Goal: Check status: Check status

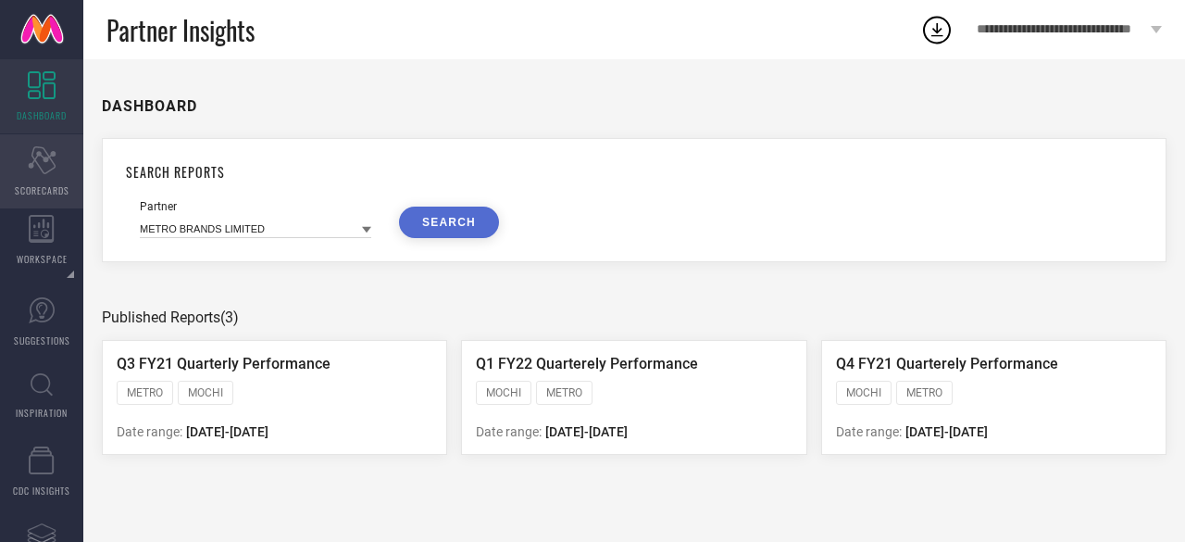
click at [51, 158] on icon "Scorecard" at bounding box center [42, 160] width 29 height 28
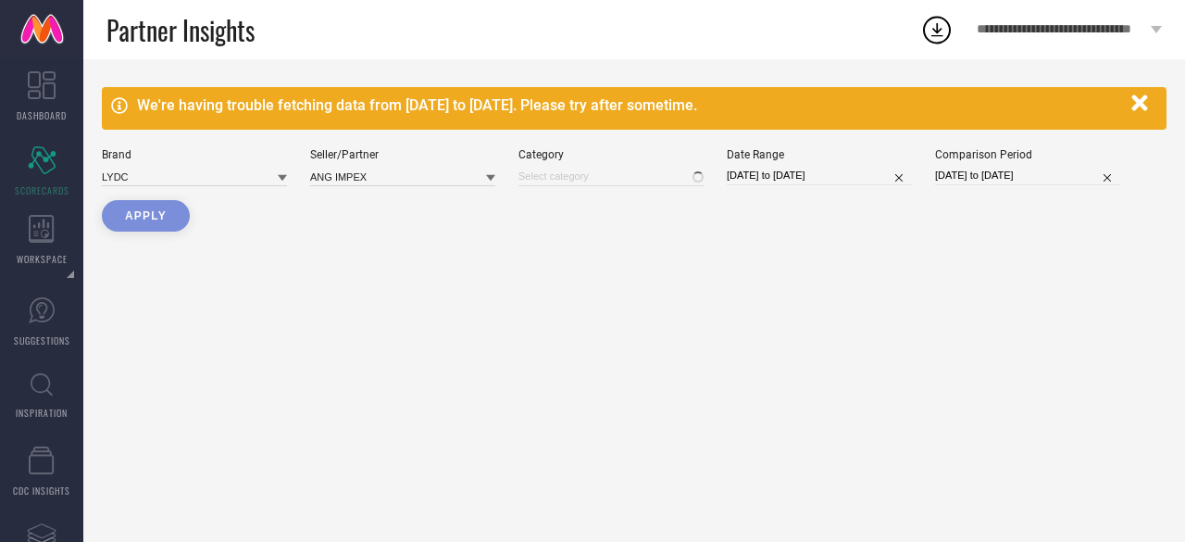
type input "All"
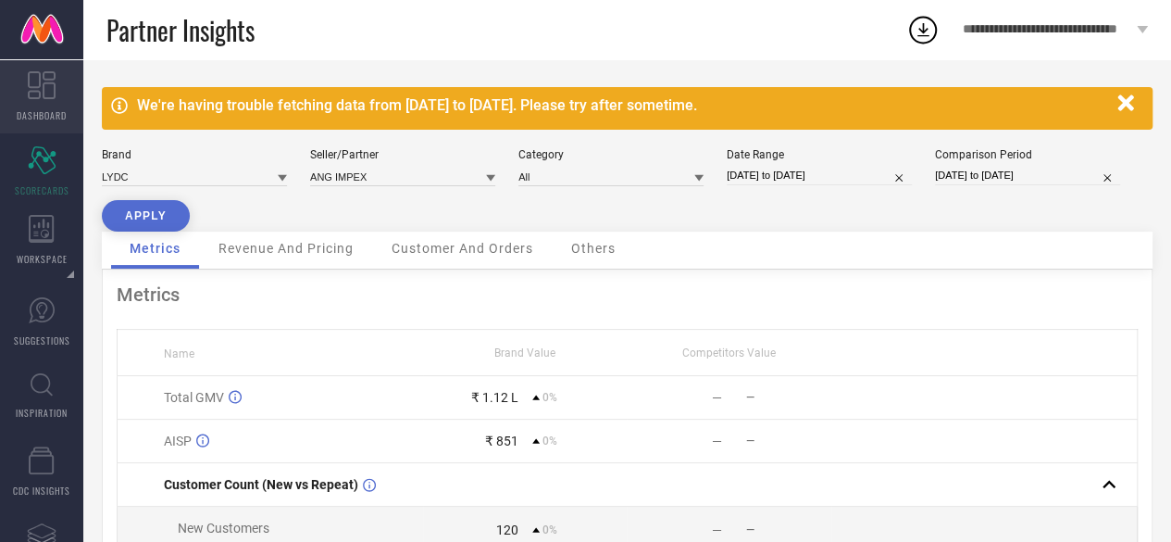
click at [46, 111] on span "DASHBOARD" at bounding box center [42, 115] width 50 height 14
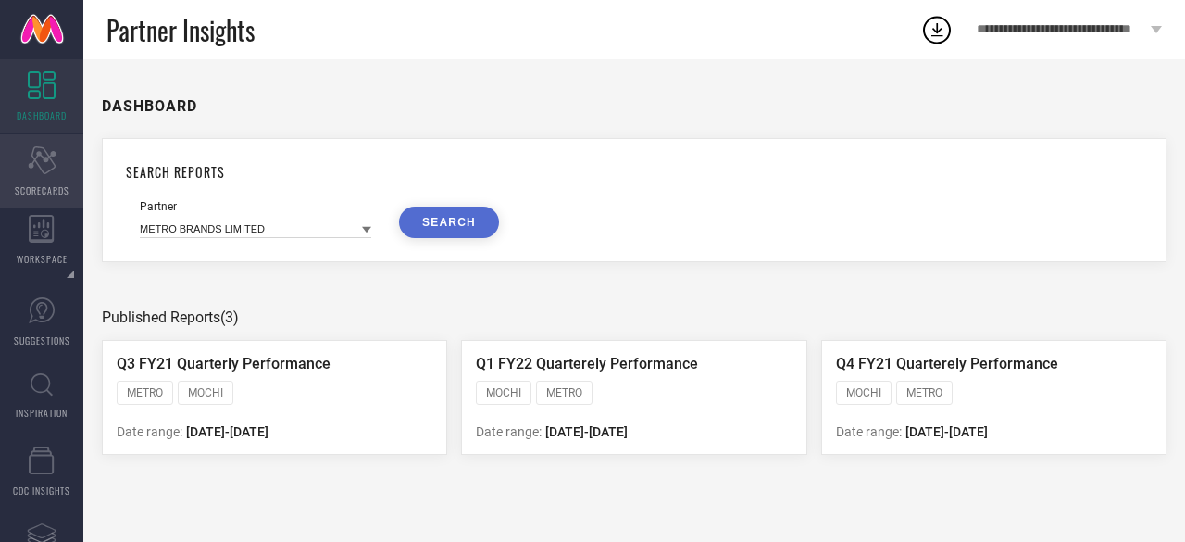
click at [68, 181] on div "Scorecard SCORECARDS" at bounding box center [41, 171] width 83 height 74
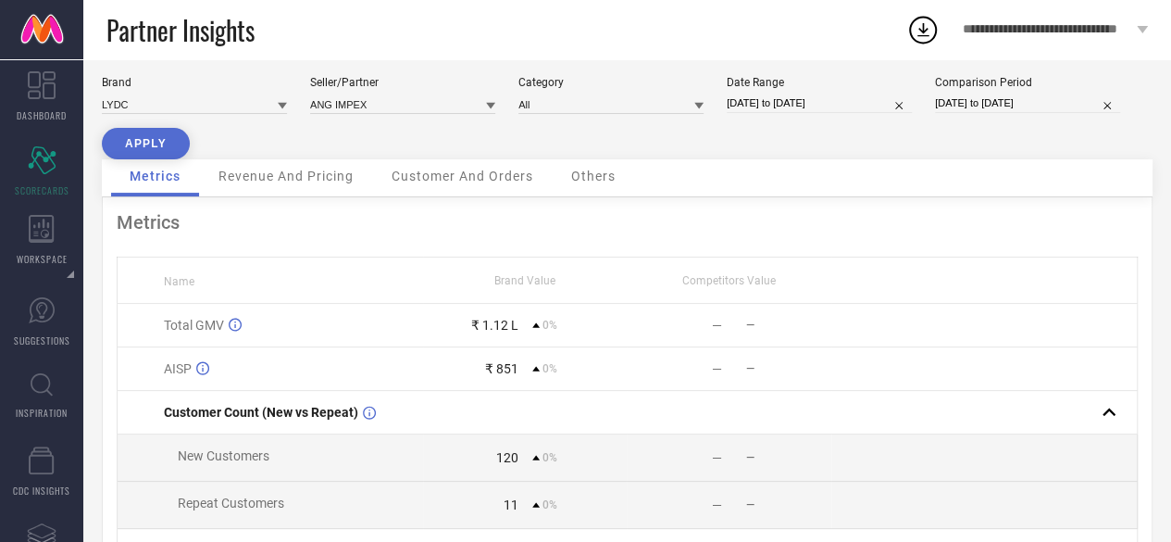
scroll to position [72, 0]
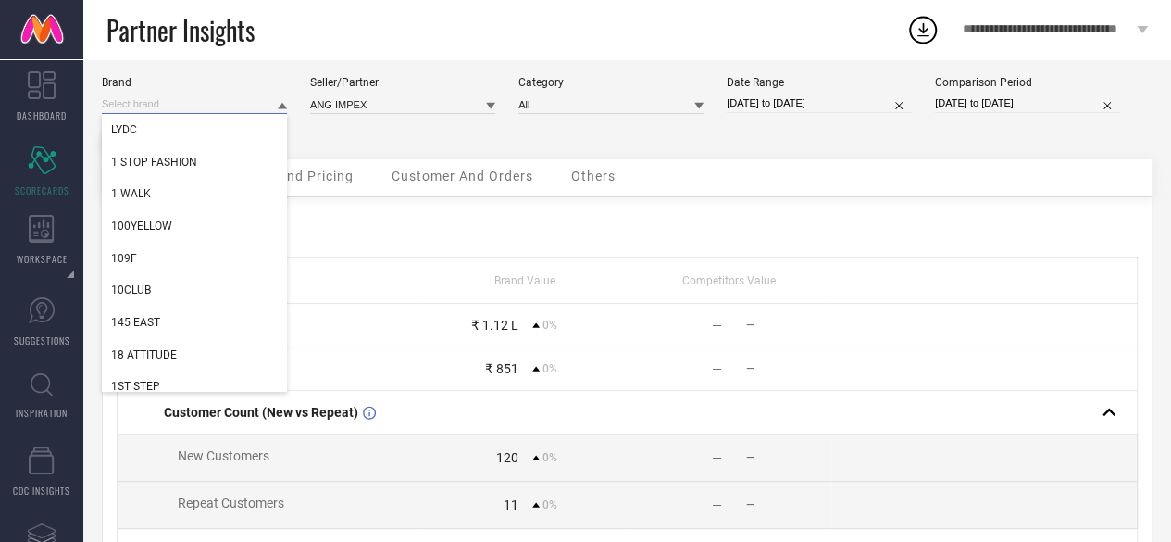
click at [243, 109] on input at bounding box center [194, 103] width 185 height 19
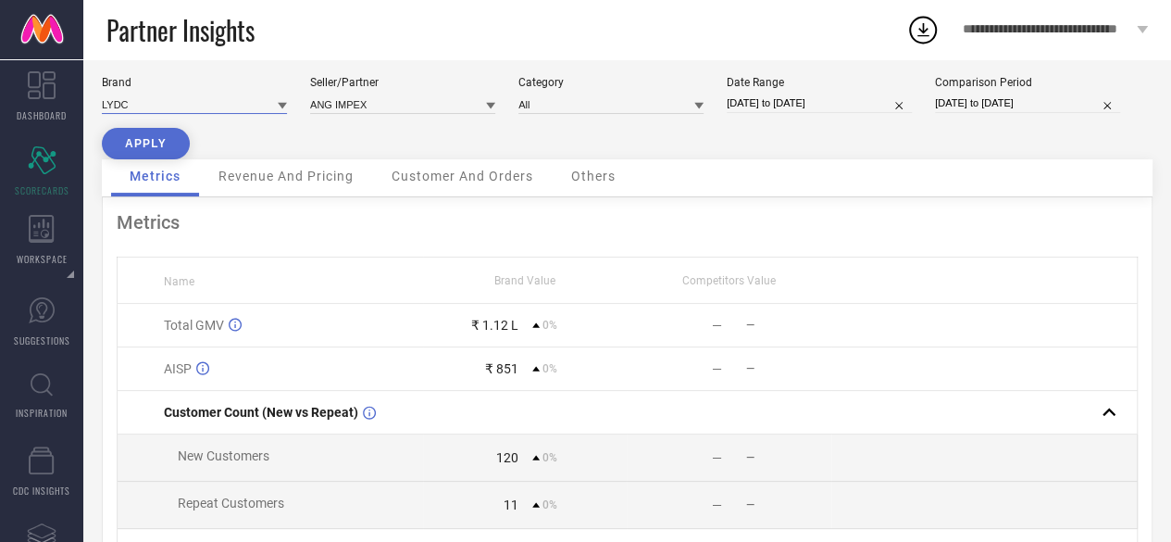
click at [243, 109] on input at bounding box center [194, 103] width 185 height 19
type input "shiwam"
click at [235, 128] on div "SHIWAM [PERSON_NAME]" at bounding box center [194, 129] width 185 height 31
type input "All"
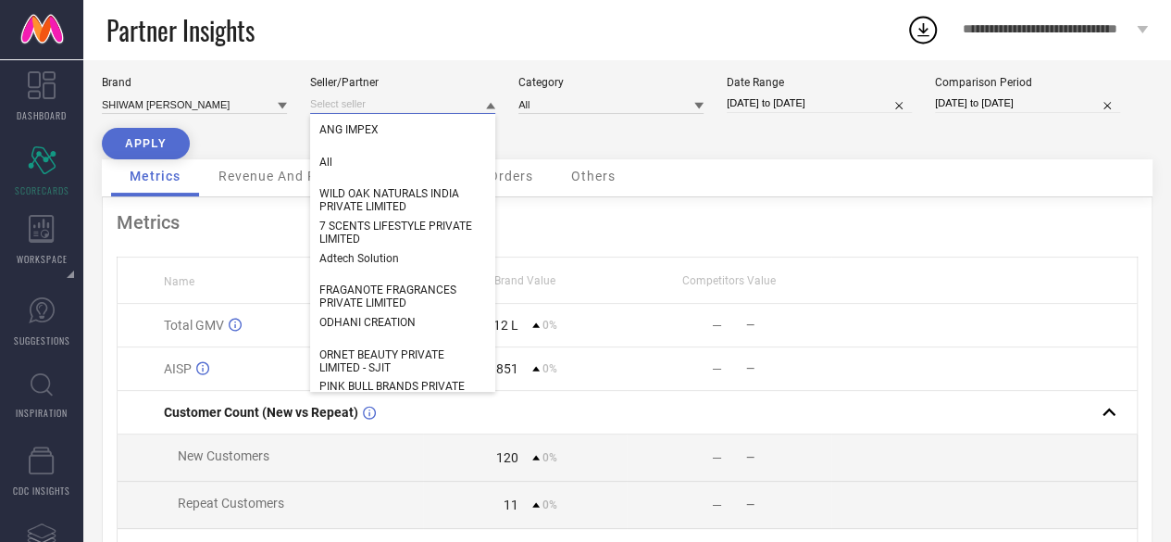
click at [371, 97] on input at bounding box center [402, 103] width 185 height 19
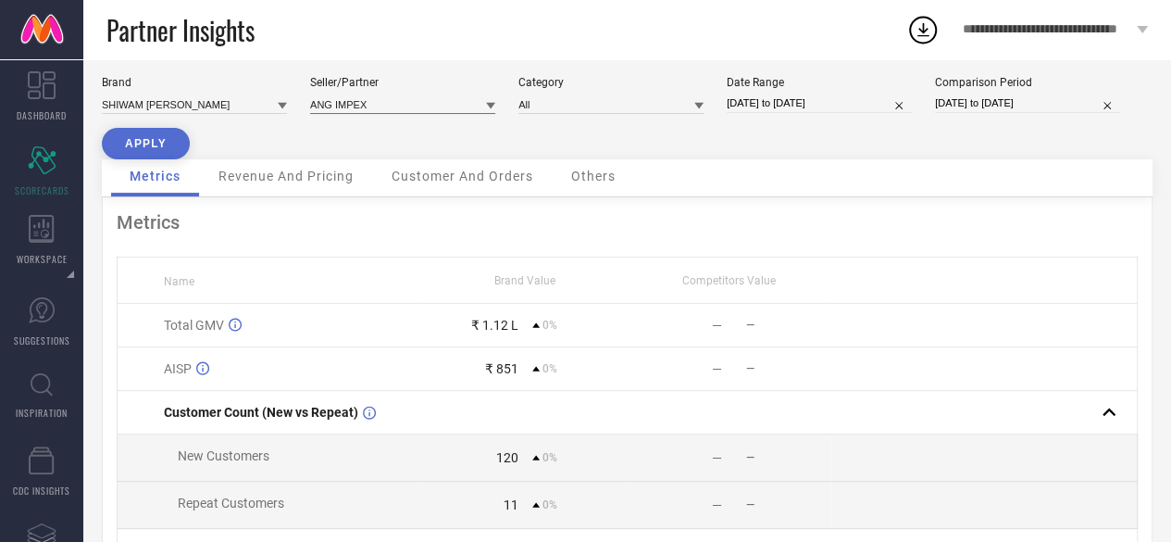
click at [395, 102] on input at bounding box center [402, 103] width 185 height 19
type input "tfs"
click at [408, 125] on div "TFS RETAIL" at bounding box center [402, 129] width 185 height 31
select select "3"
select select "2025"
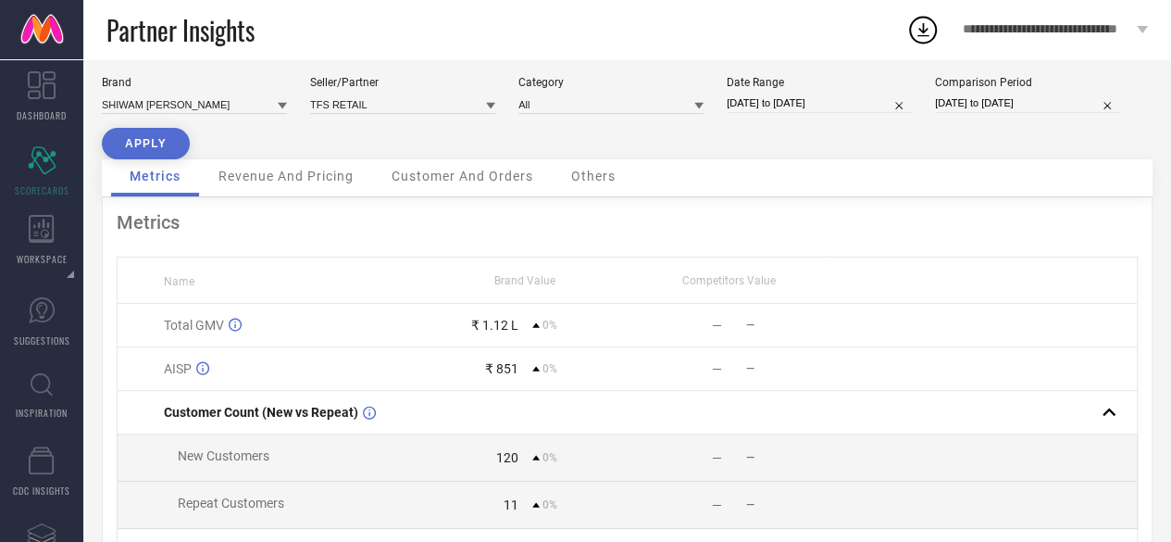
select select "4"
select select "2025"
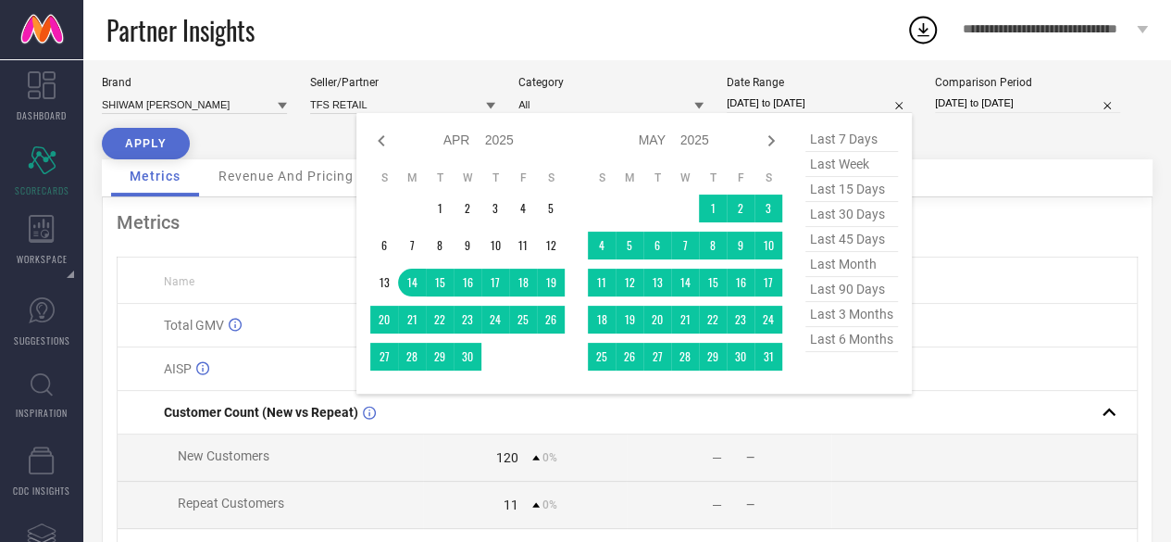
click at [859, 105] on input "[DATE] to [DATE]" at bounding box center [819, 103] width 185 height 19
click at [773, 138] on icon at bounding box center [771, 140] width 6 height 11
select select "4"
select select "2025"
select select "5"
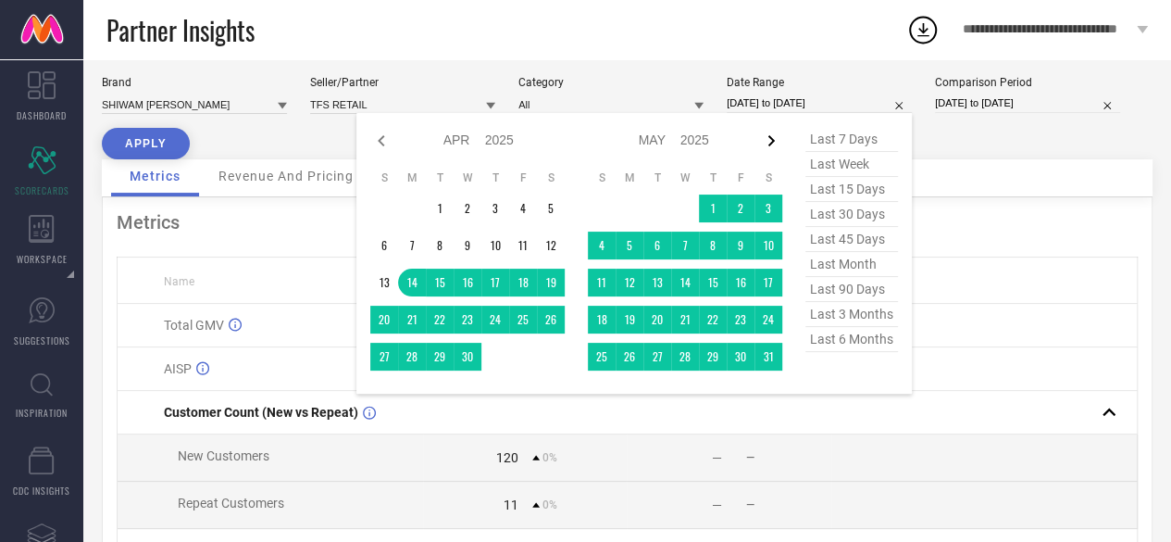
select select "2025"
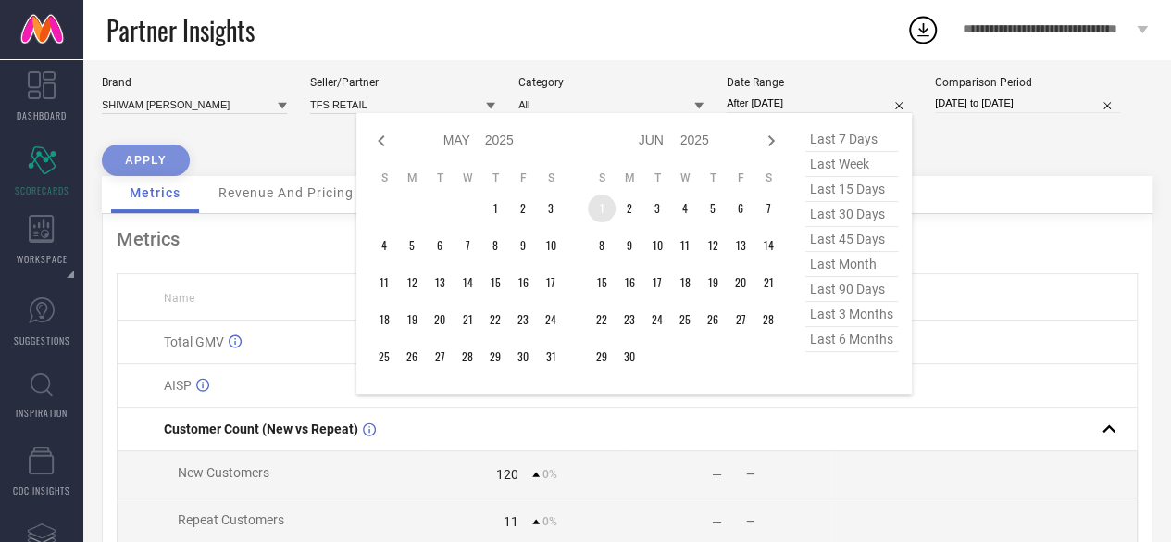
click at [599, 217] on td "1" at bounding box center [602, 208] width 28 height 28
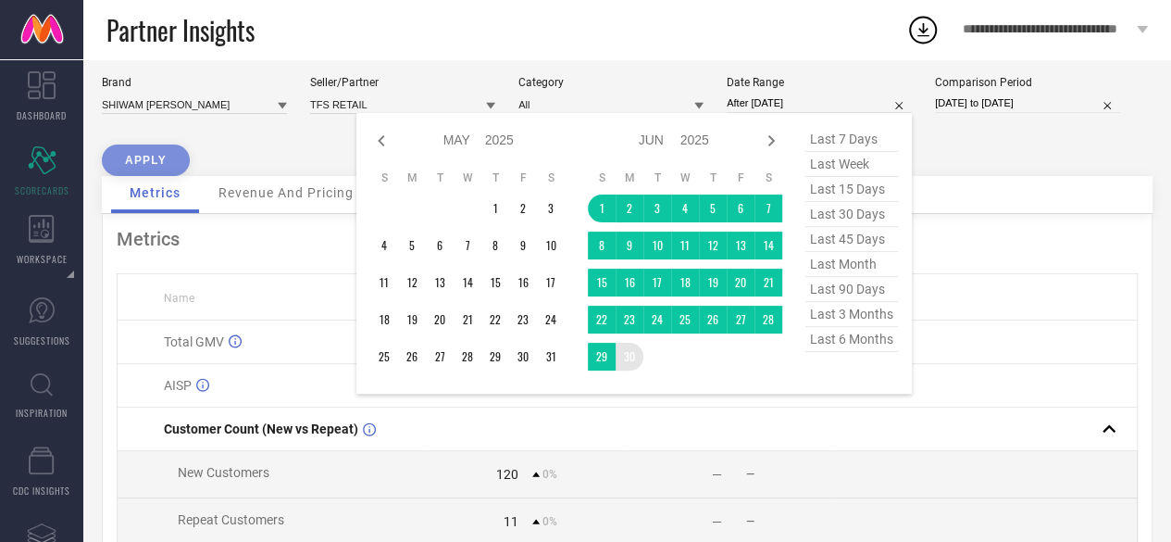
type input "[DATE] to [DATE]"
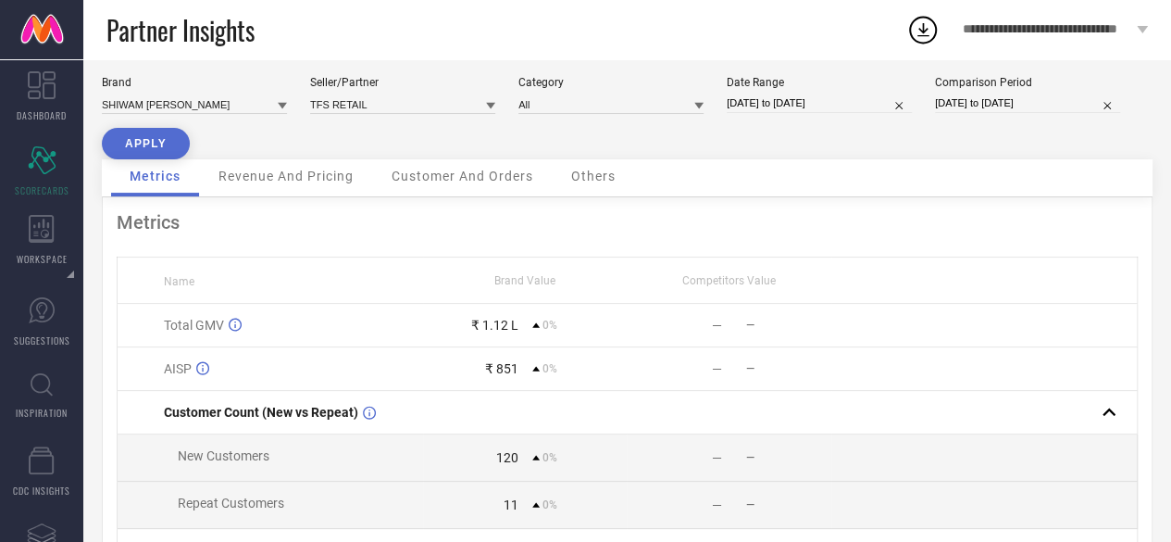
click at [122, 128] on button "APPLY" at bounding box center [146, 143] width 88 height 31
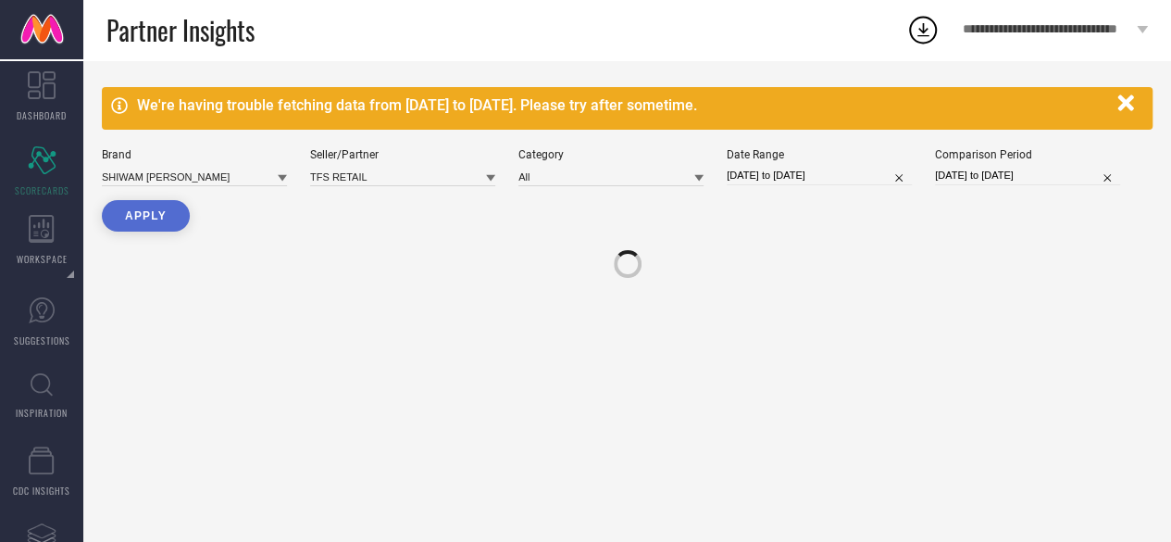
scroll to position [0, 0]
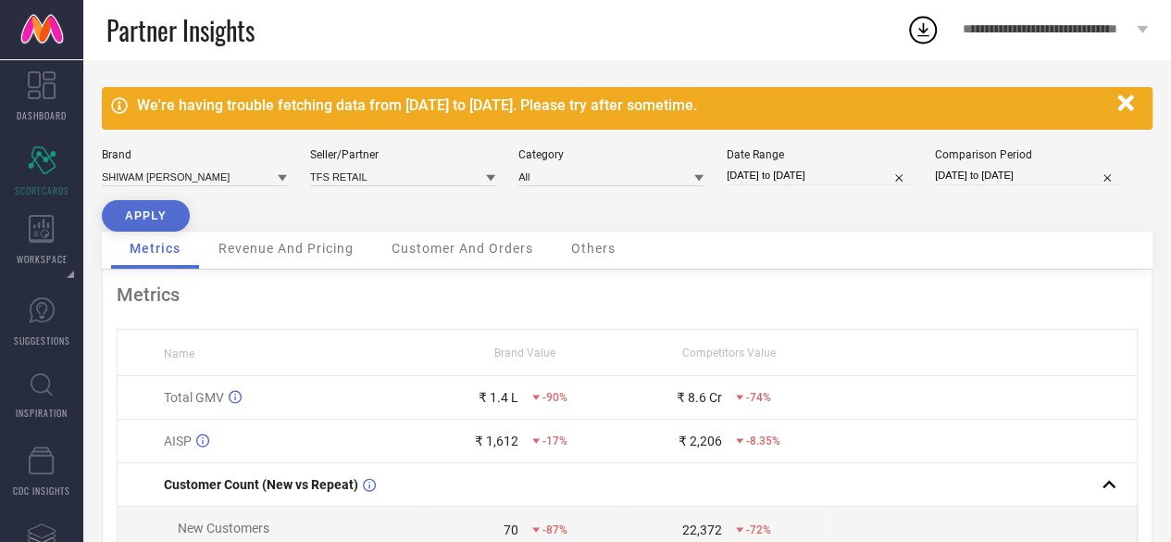
select select "3"
select select "2025"
select select "4"
select select "2025"
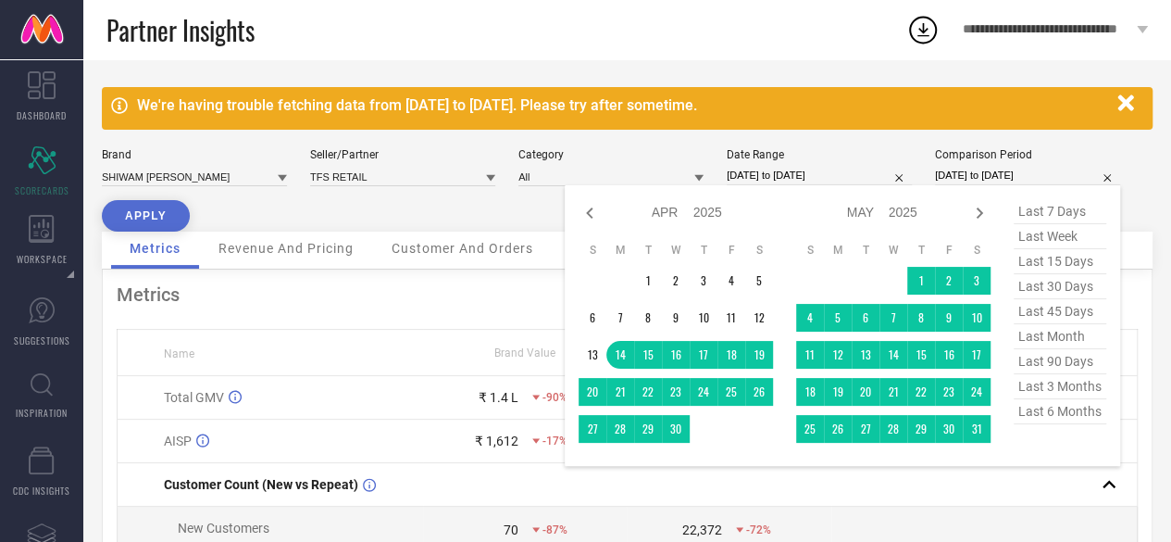
click at [952, 175] on input "[DATE] to [DATE]" at bounding box center [1027, 175] width 185 height 19
click at [990, 212] on icon at bounding box center [979, 213] width 22 height 22
select select "4"
select select "2025"
select select "5"
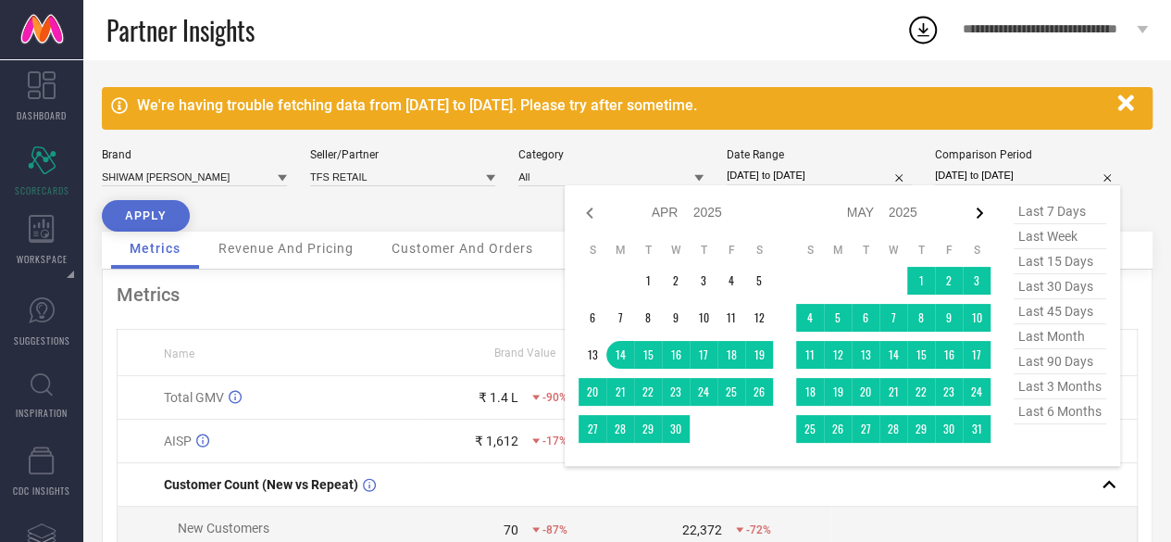
select select "2025"
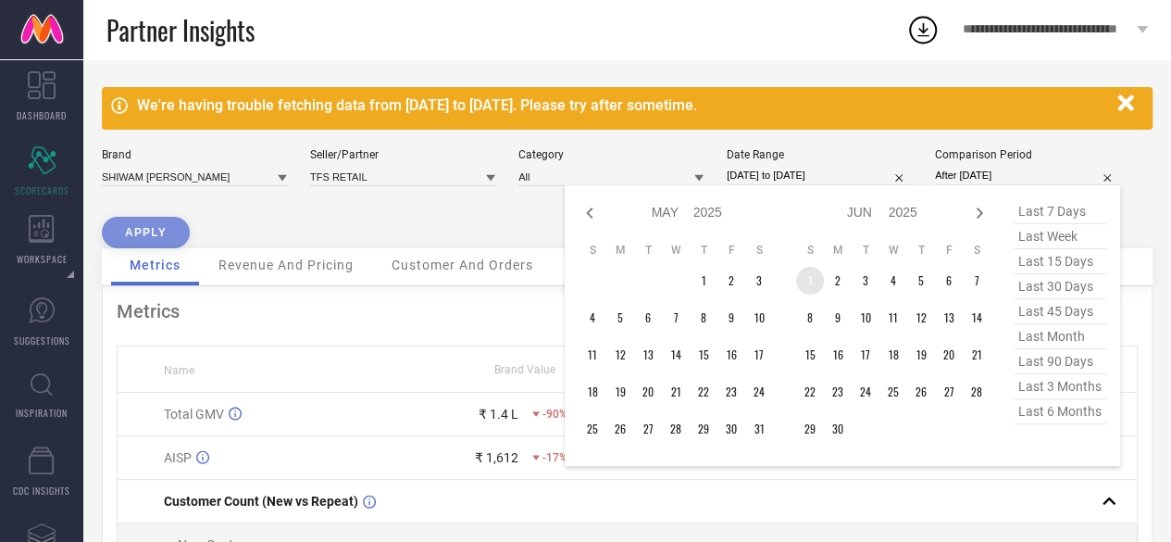
click at [821, 284] on td "1" at bounding box center [810, 281] width 28 height 28
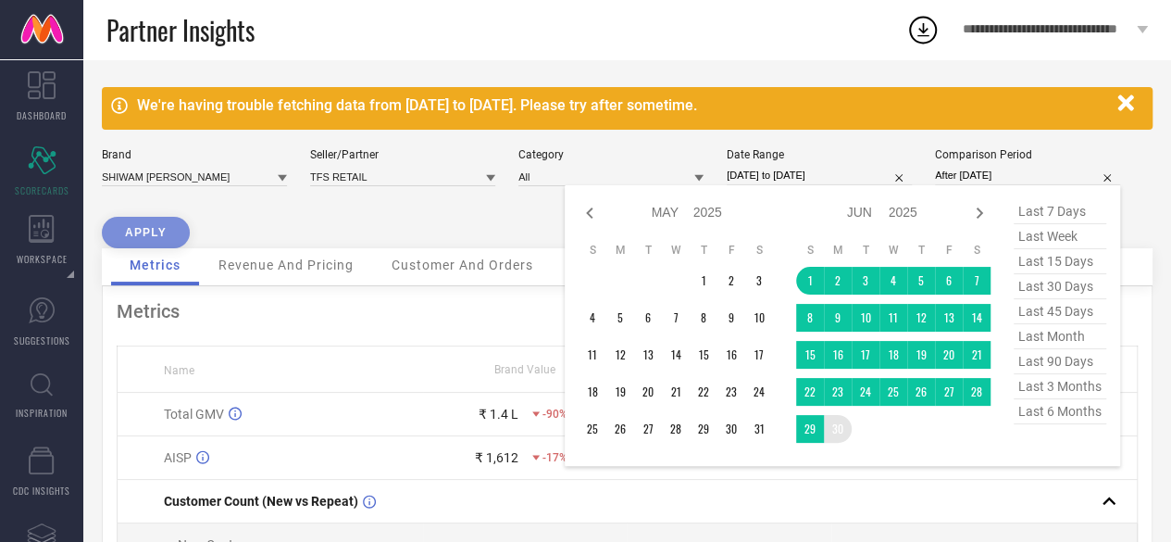
type input "[DATE] to [DATE]"
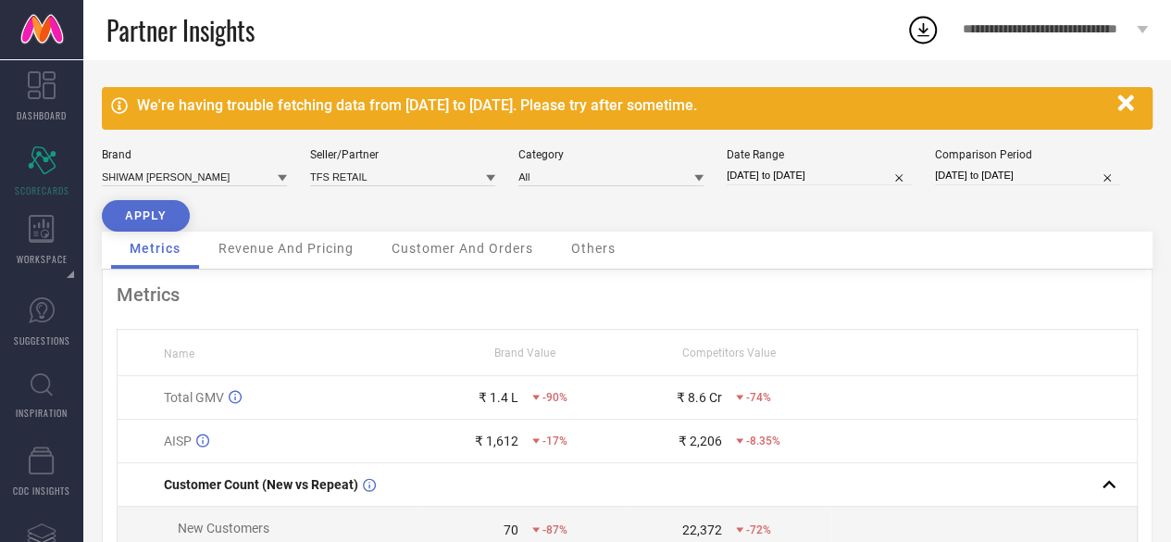
click at [160, 212] on button "APPLY" at bounding box center [146, 215] width 88 height 31
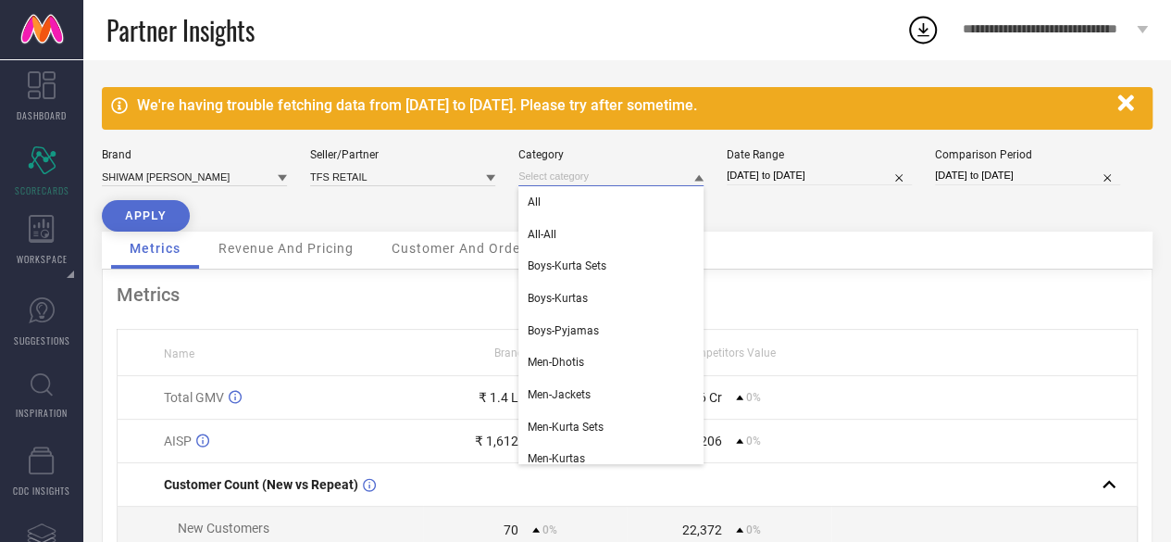
click at [655, 168] on input at bounding box center [610, 176] width 185 height 19
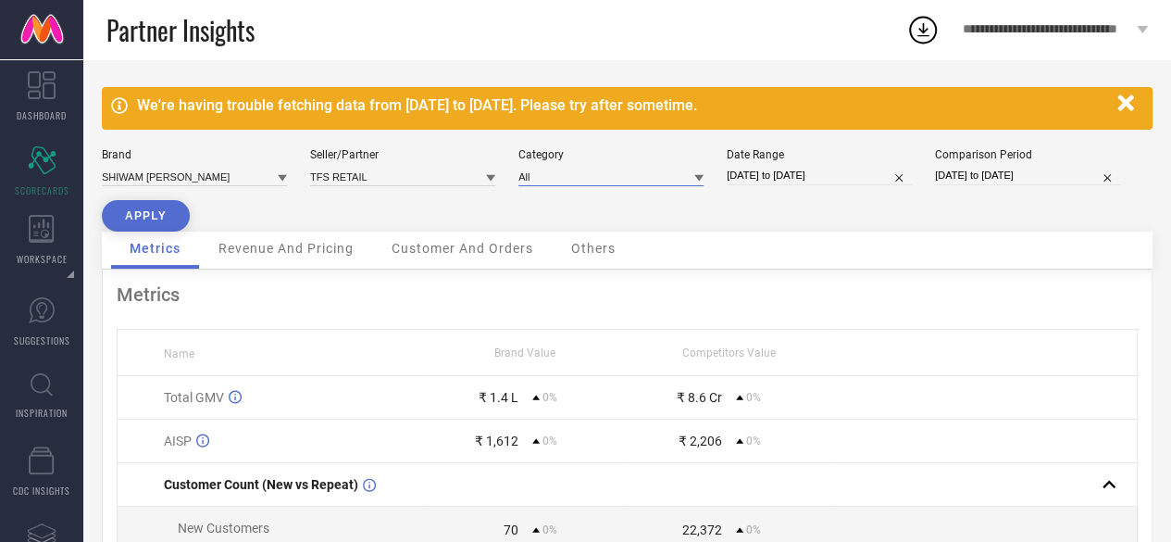
click at [655, 168] on input at bounding box center [610, 176] width 185 height 19
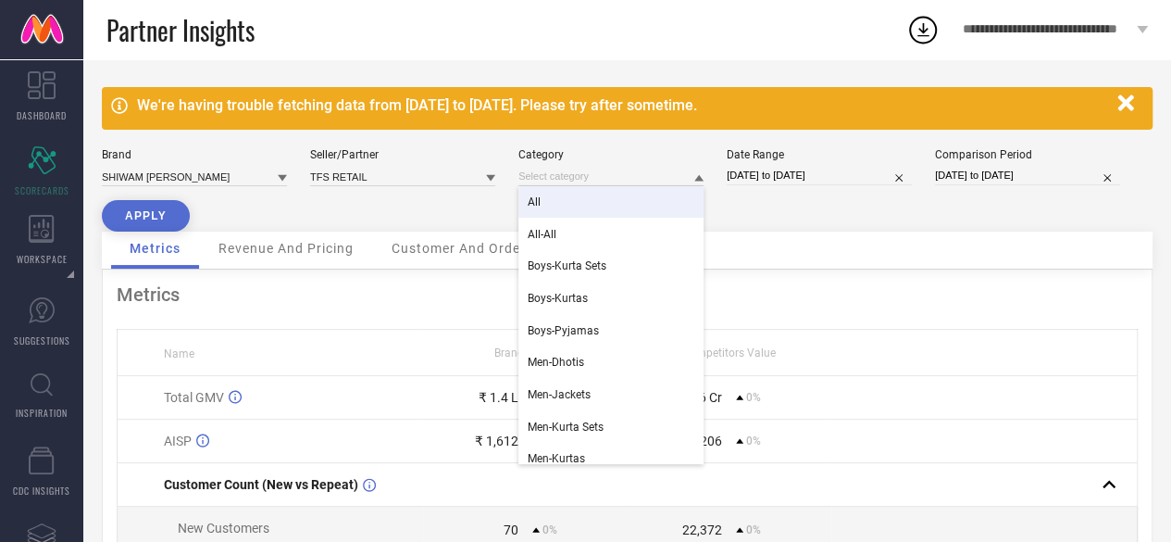
click at [230, 197] on div "Brand SHIWAM [PERSON_NAME] Seller/Partner TFS RETAIL Category All All-All Boys-…" at bounding box center [627, 189] width 1051 height 83
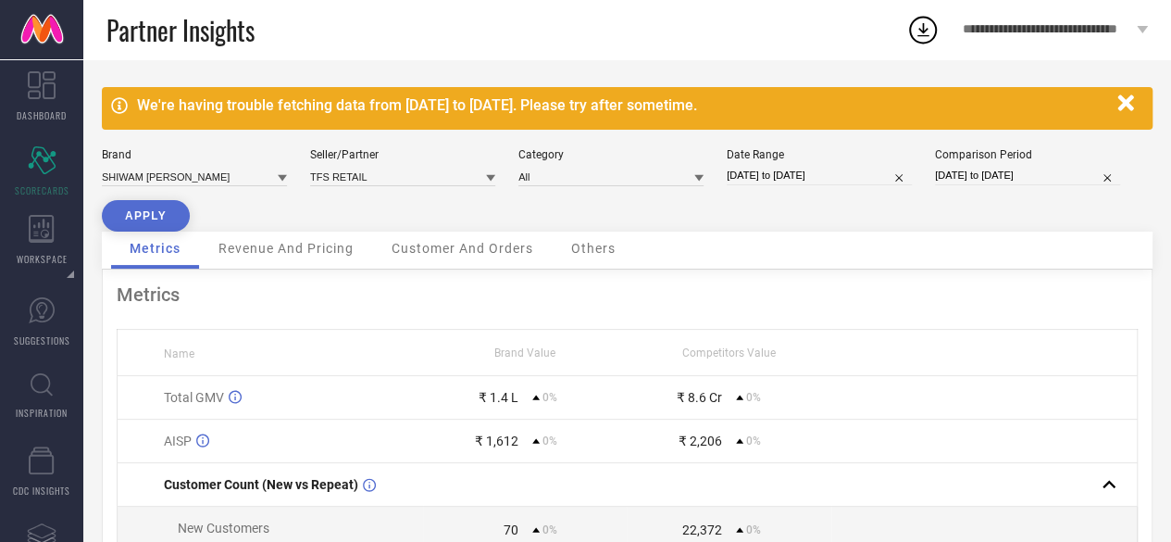
select select "5"
select select "2025"
select select "6"
select select "2025"
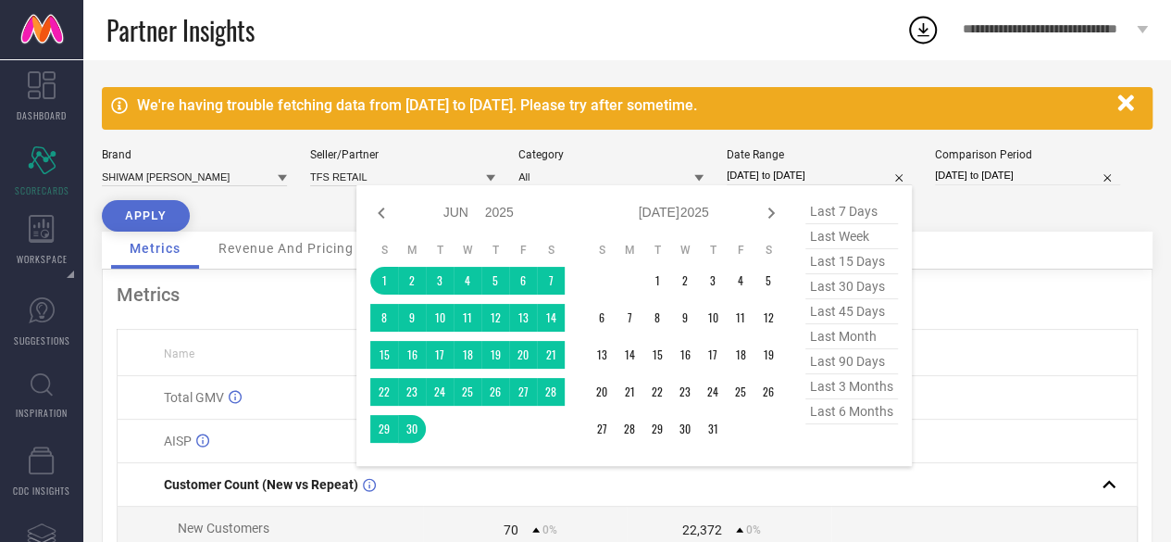
click at [763, 171] on input "[DATE] to [DATE]" at bounding box center [819, 175] width 185 height 19
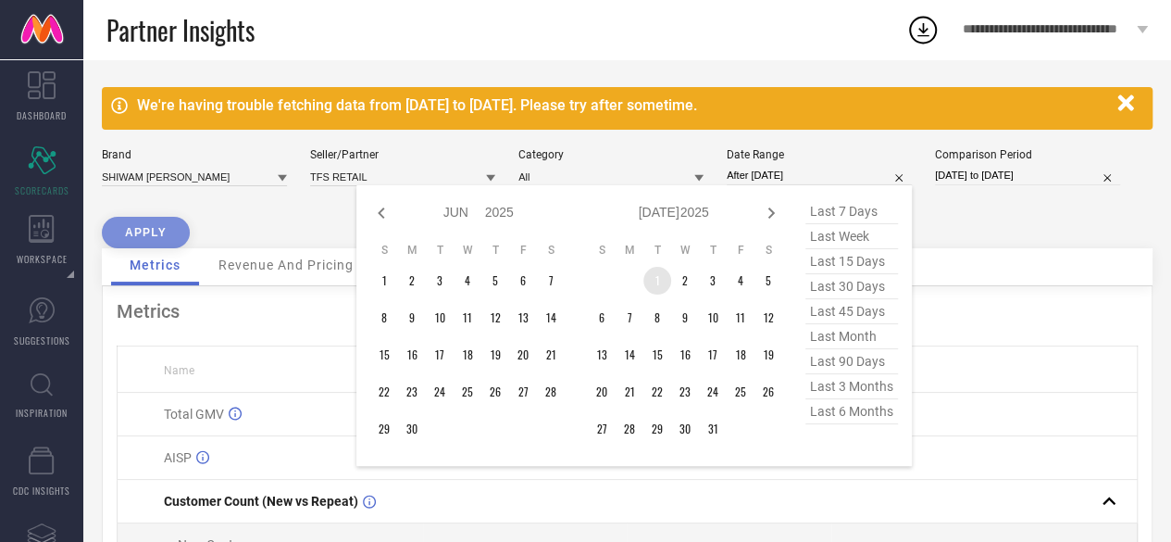
click at [657, 273] on td "1" at bounding box center [657, 281] width 28 height 28
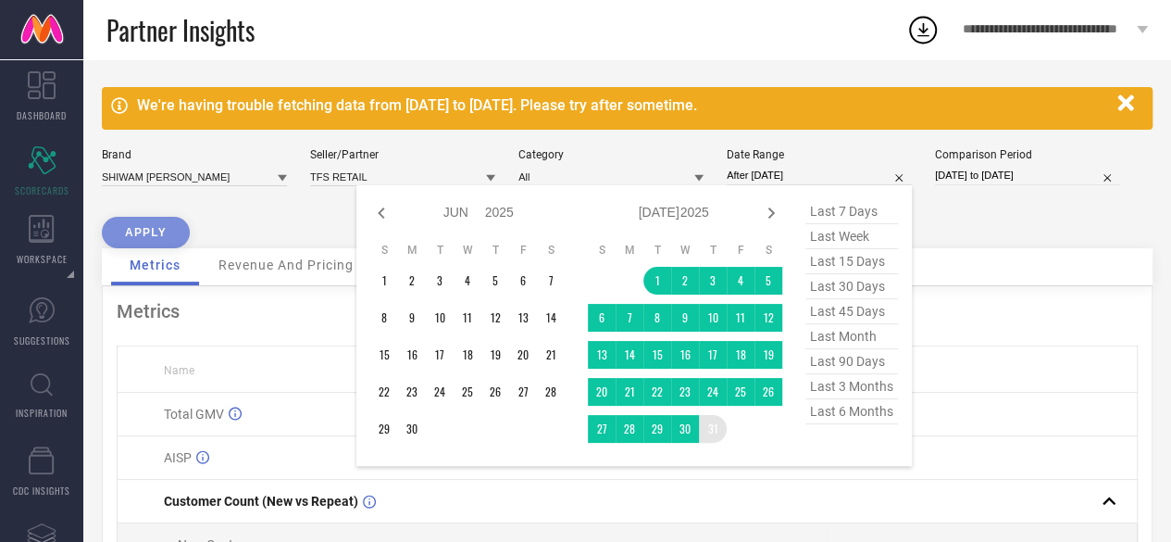
type input "[DATE] to [DATE]"
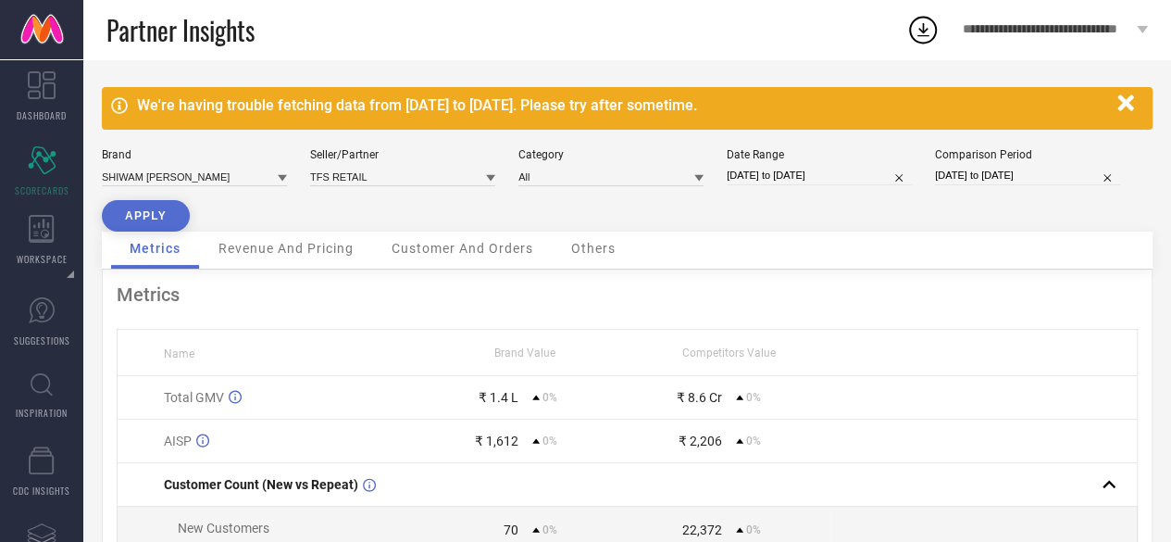
click at [133, 229] on button "APPLY" at bounding box center [146, 215] width 88 height 31
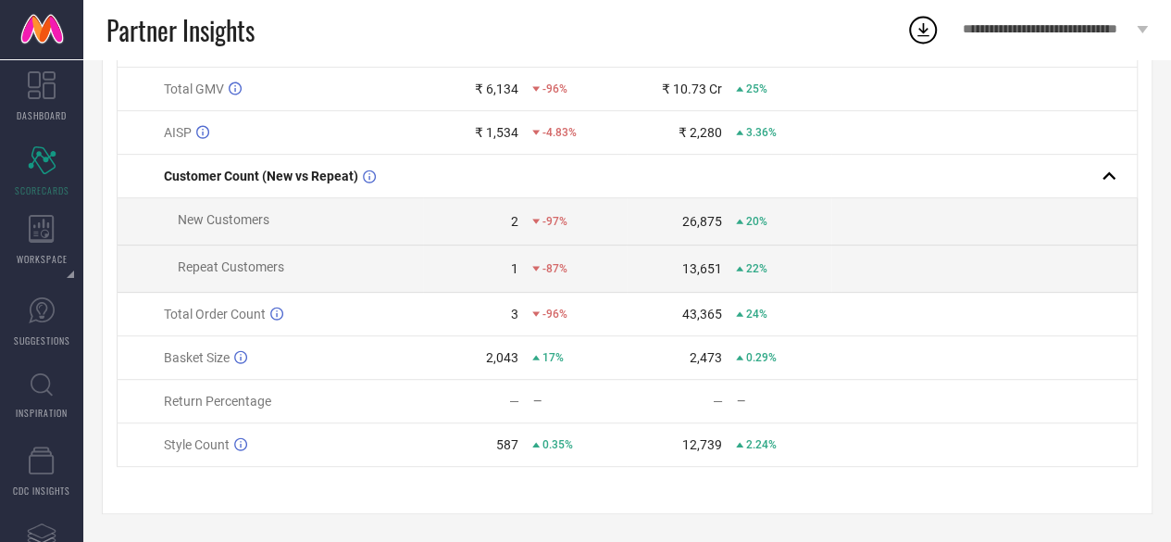
scroll to position [42, 0]
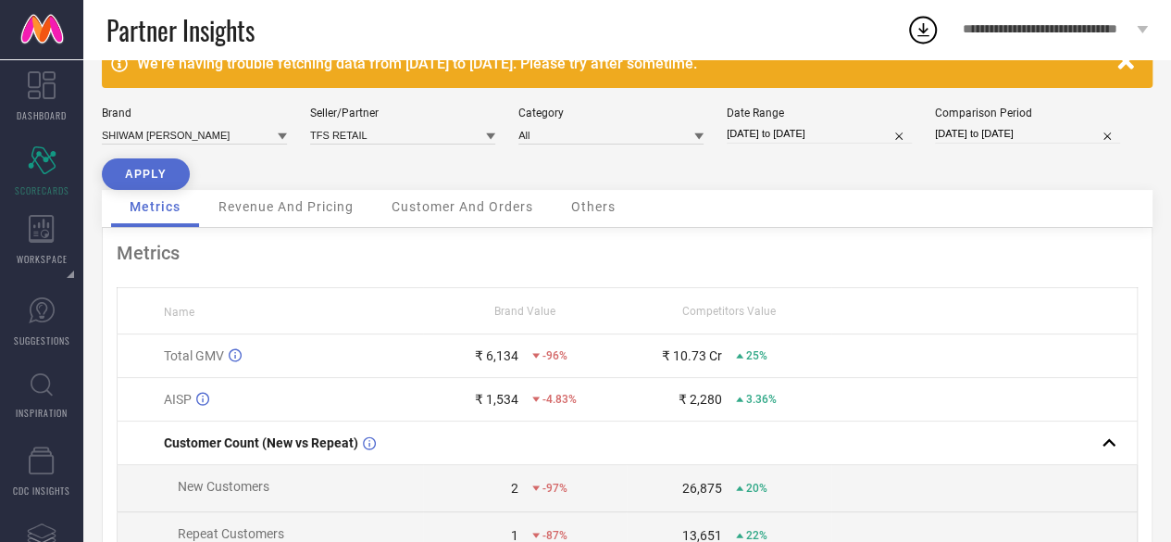
click at [779, 118] on div "Date Range" at bounding box center [819, 112] width 185 height 13
select select "6"
select select "2025"
select select "7"
select select "2025"
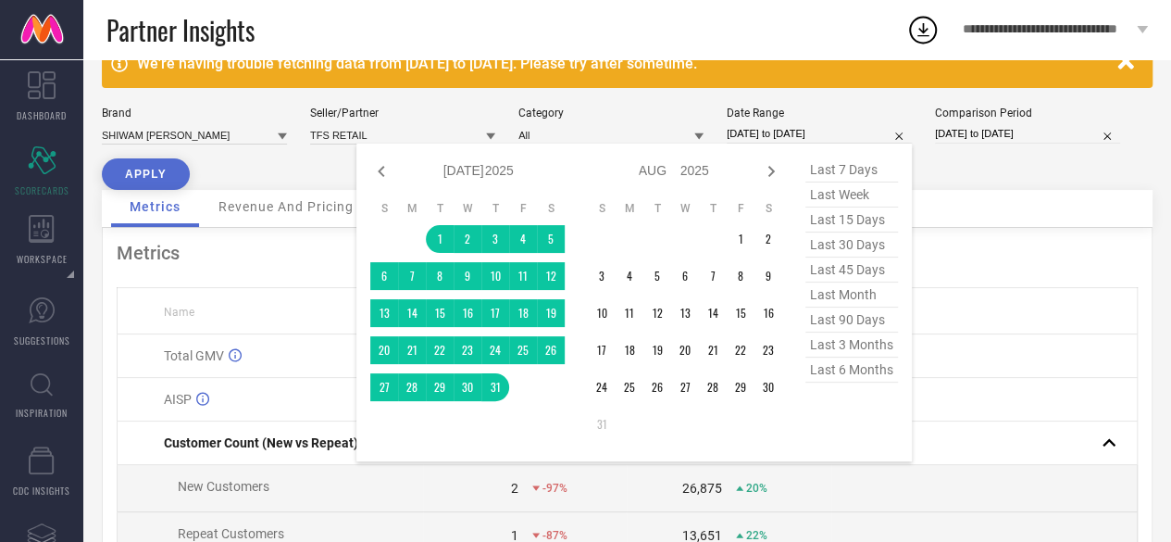
click at [779, 130] on input "[DATE] to [DATE]" at bounding box center [819, 133] width 185 height 19
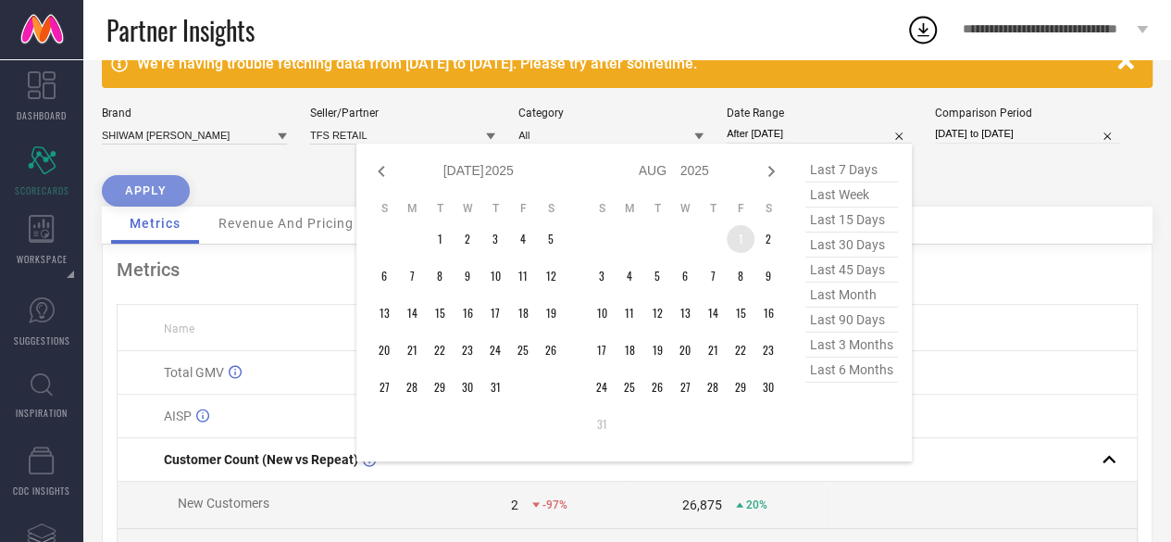
click at [737, 230] on td "1" at bounding box center [741, 239] width 28 height 28
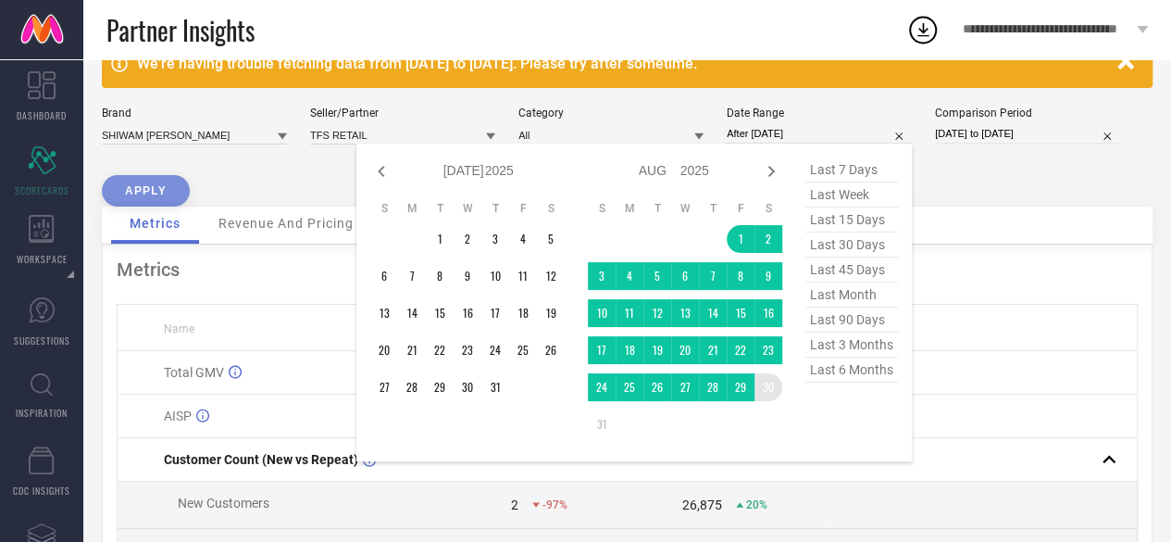
type input "[DATE] to [DATE]"
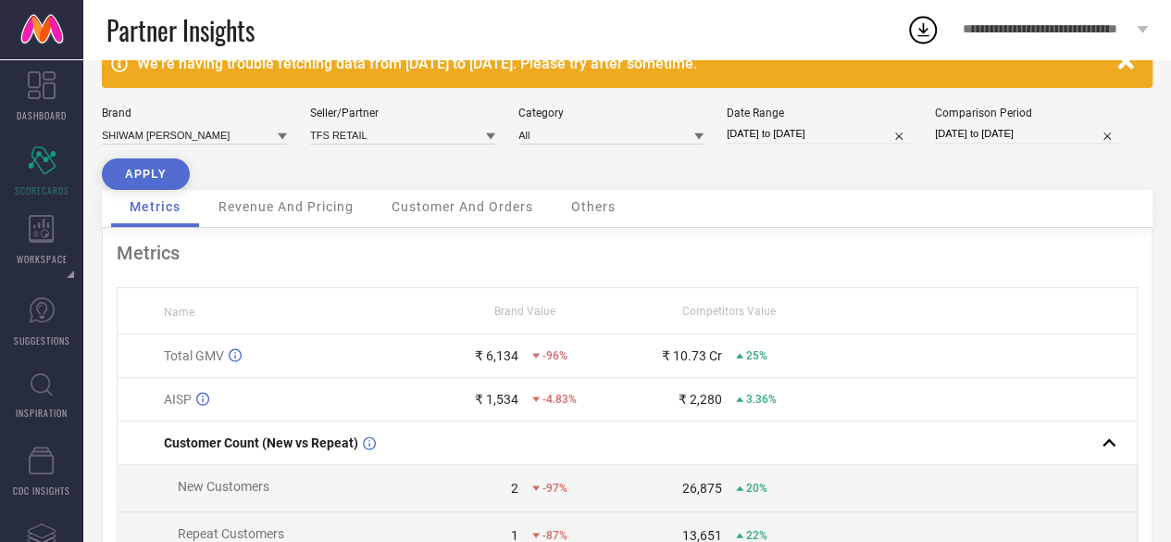
click at [167, 179] on button "APPLY" at bounding box center [146, 173] width 88 height 31
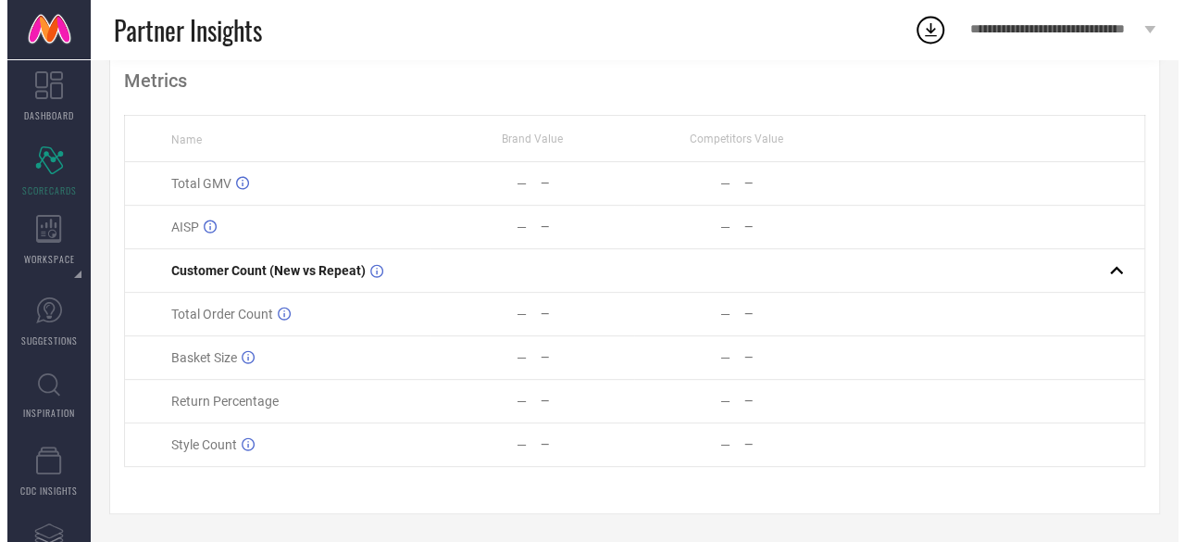
scroll to position [0, 0]
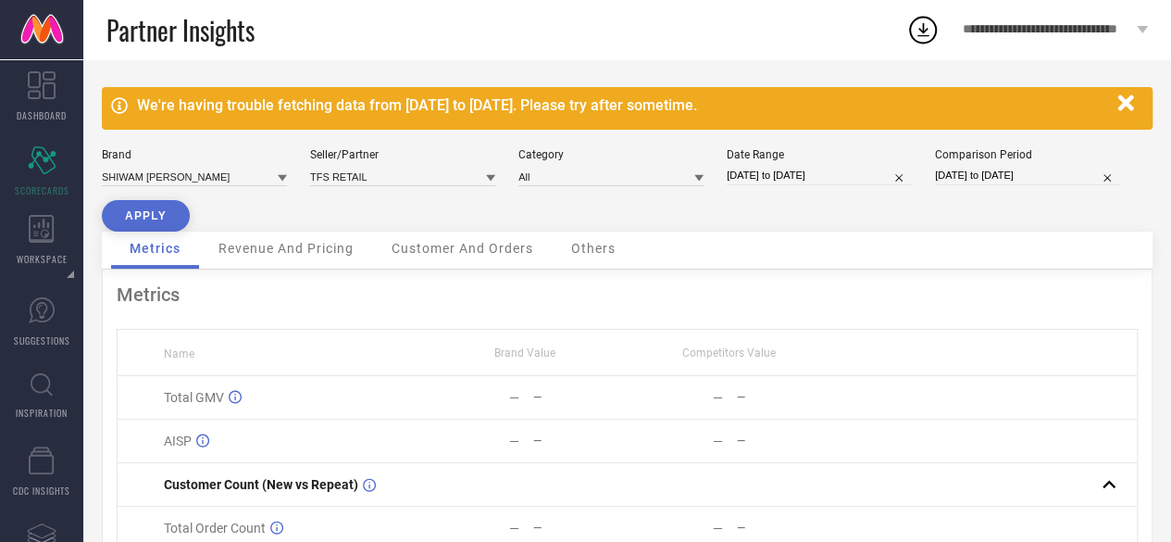
select select "7"
select select "2025"
select select "8"
select select "2025"
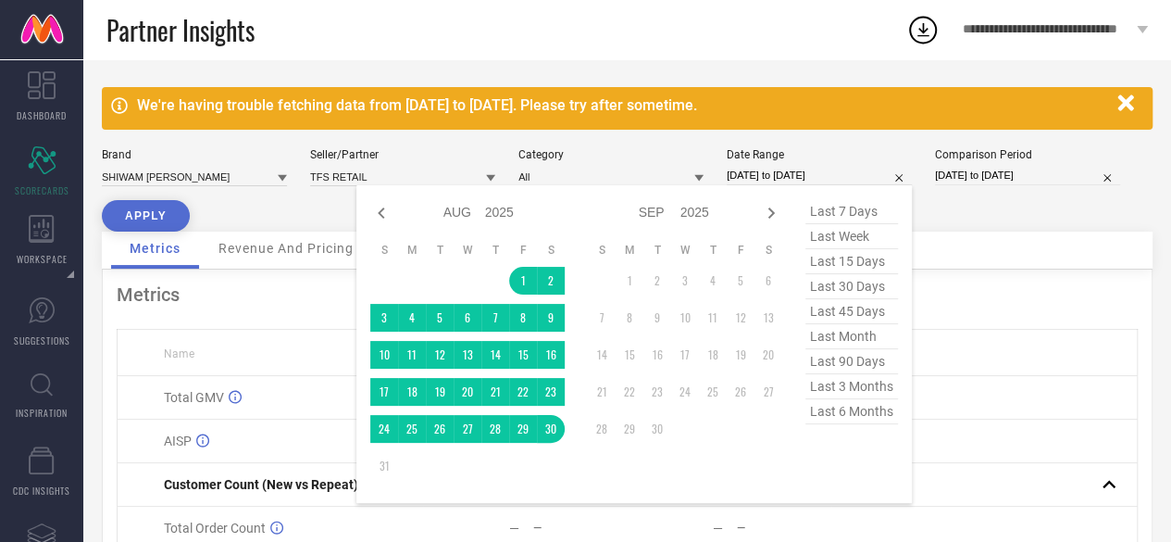
click at [859, 181] on input "[DATE] to [DATE]" at bounding box center [819, 175] width 185 height 19
click at [535, 277] on td "1" at bounding box center [523, 281] width 28 height 28
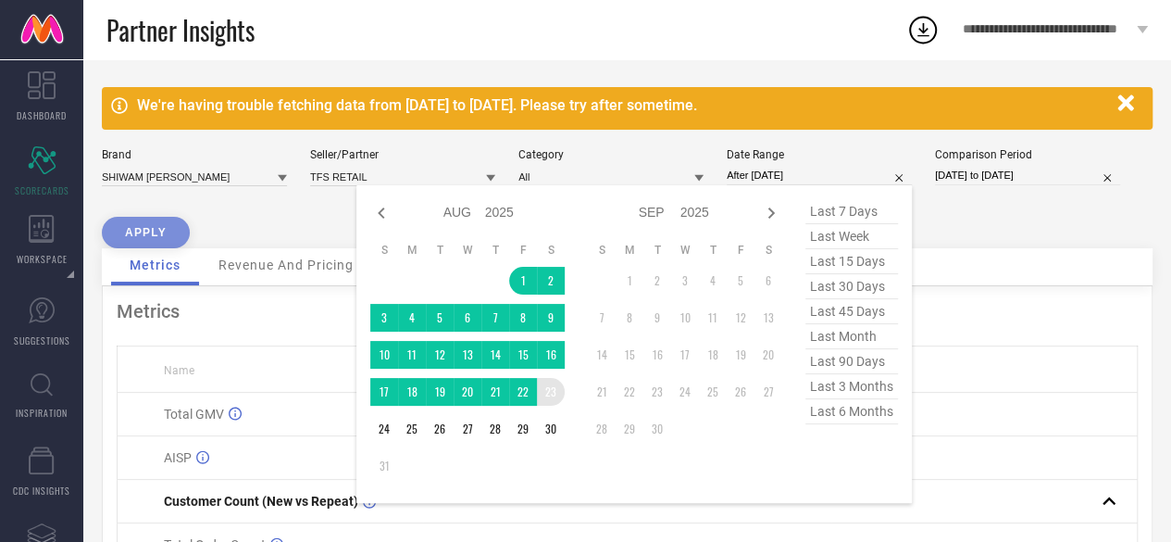
type input "[DATE] to [DATE]"
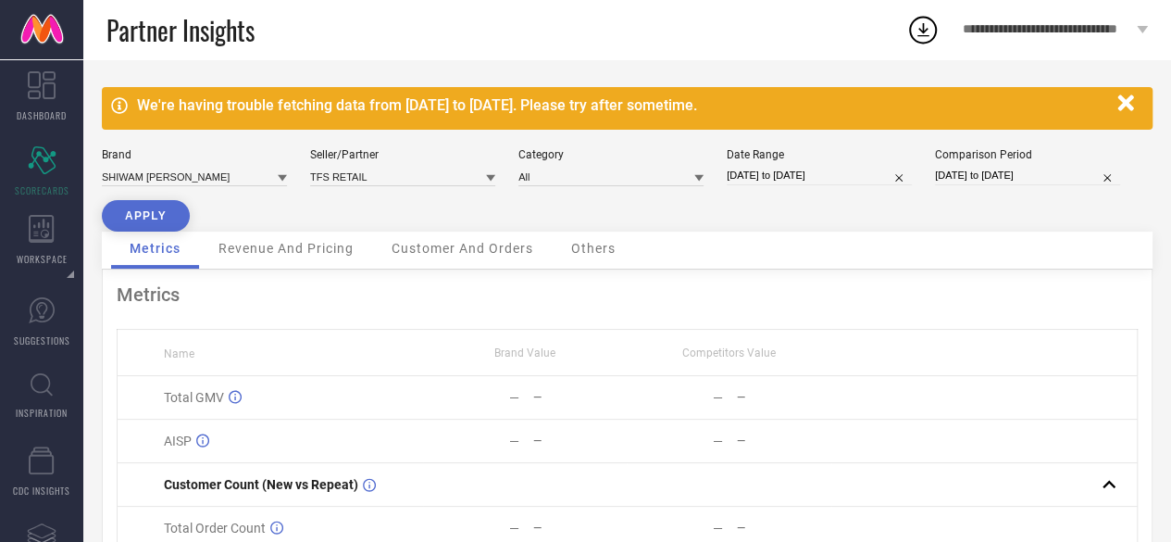
click at [165, 208] on button "APPLY" at bounding box center [146, 215] width 88 height 31
select select "7"
select select "2025"
select select "8"
select select "2025"
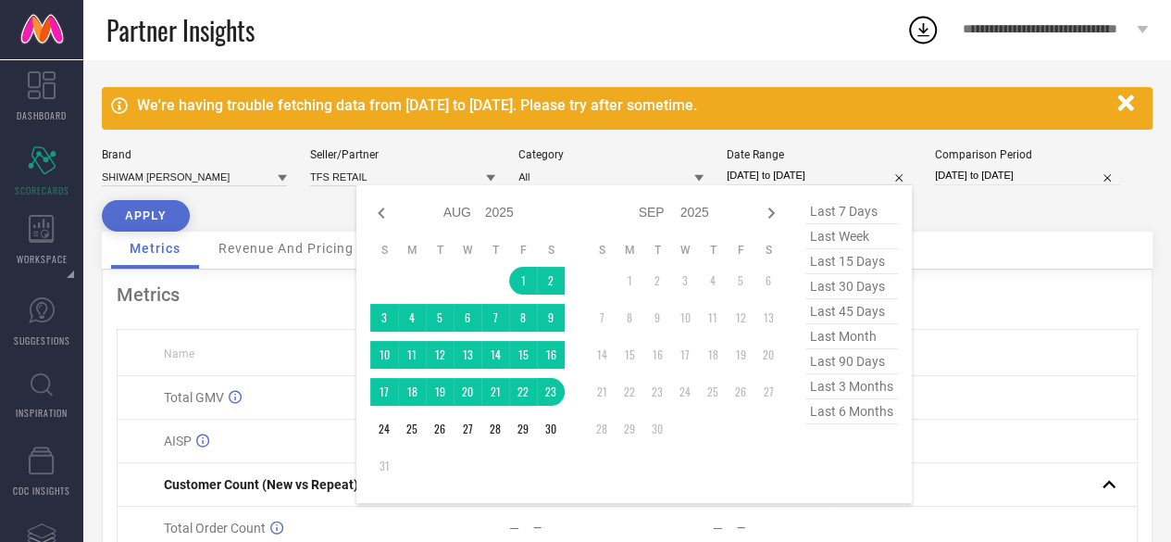
click at [799, 182] on input "[DATE] to [DATE]" at bounding box center [819, 175] width 185 height 19
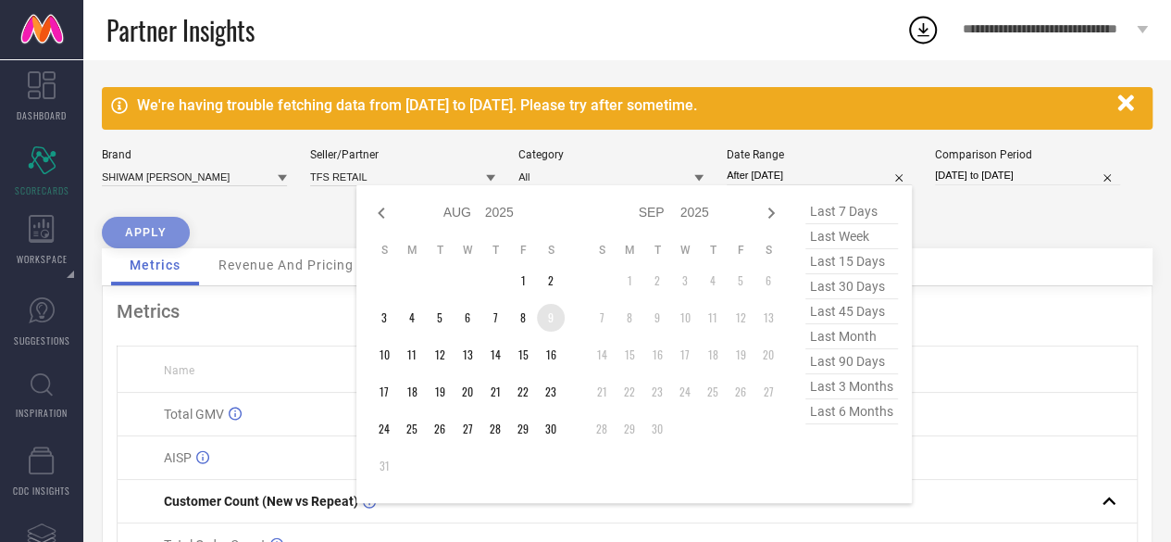
click at [551, 322] on td "9" at bounding box center [551, 318] width 28 height 28
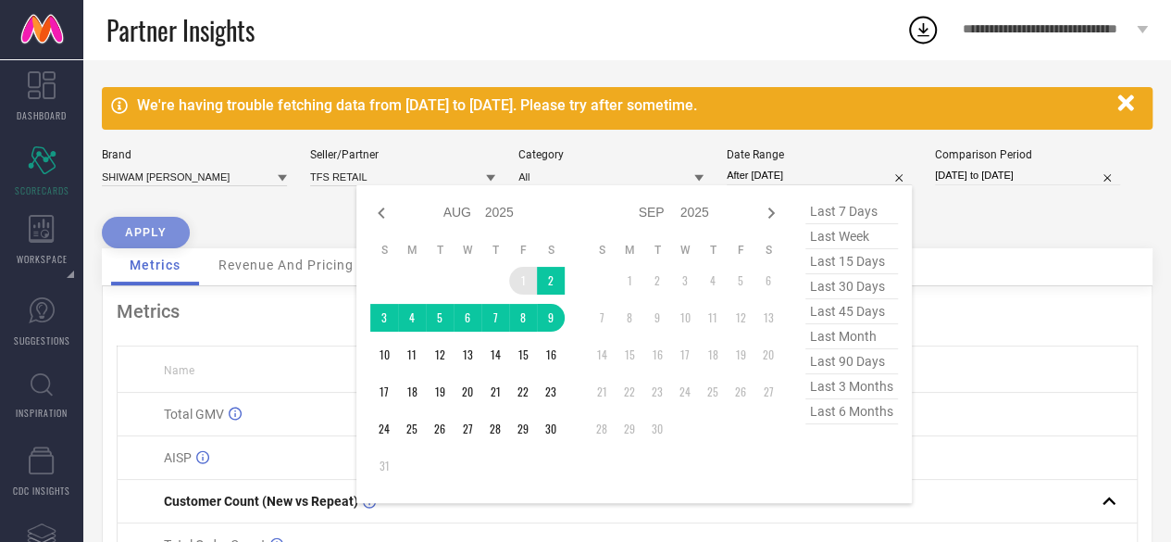
type input "[DATE] to [DATE]"
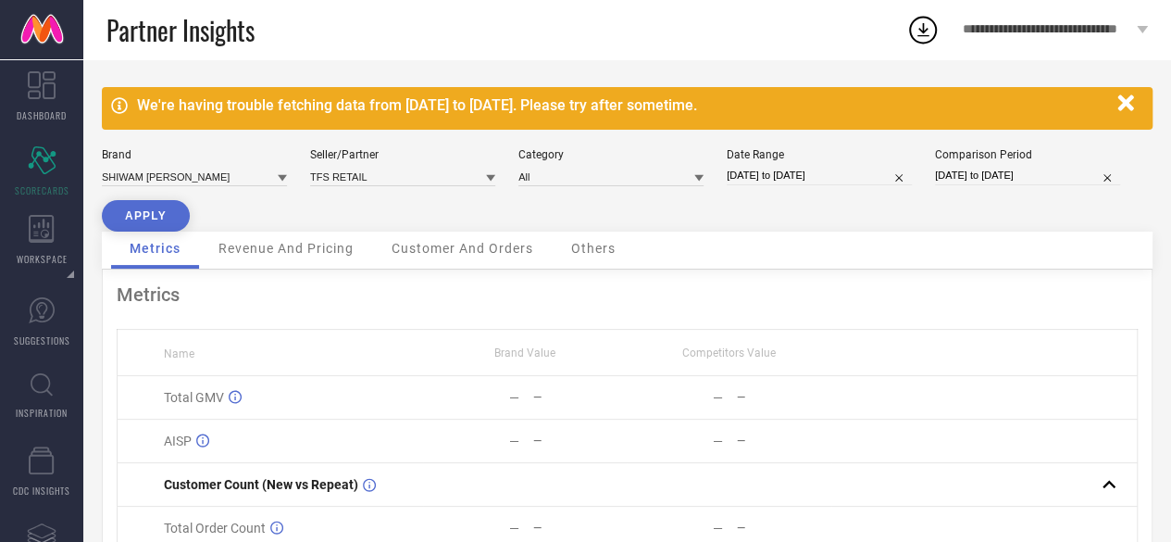
click at [126, 213] on button "APPLY" at bounding box center [146, 215] width 88 height 31
